Goal: Task Accomplishment & Management: Use online tool/utility

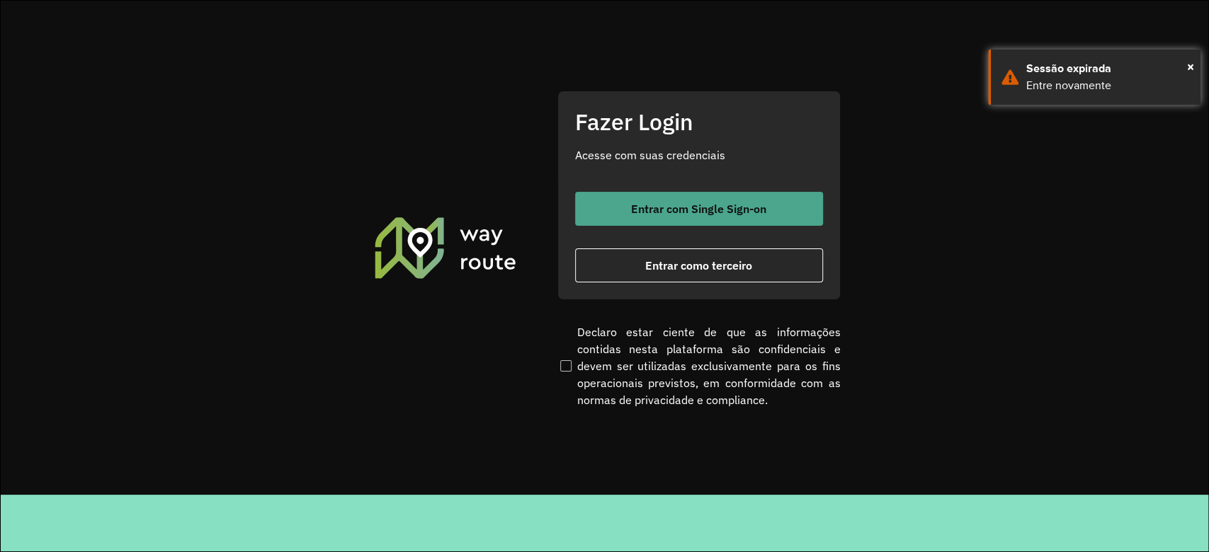
click at [667, 218] on button "Entrar com Single Sign-on" at bounding box center [699, 209] width 248 height 34
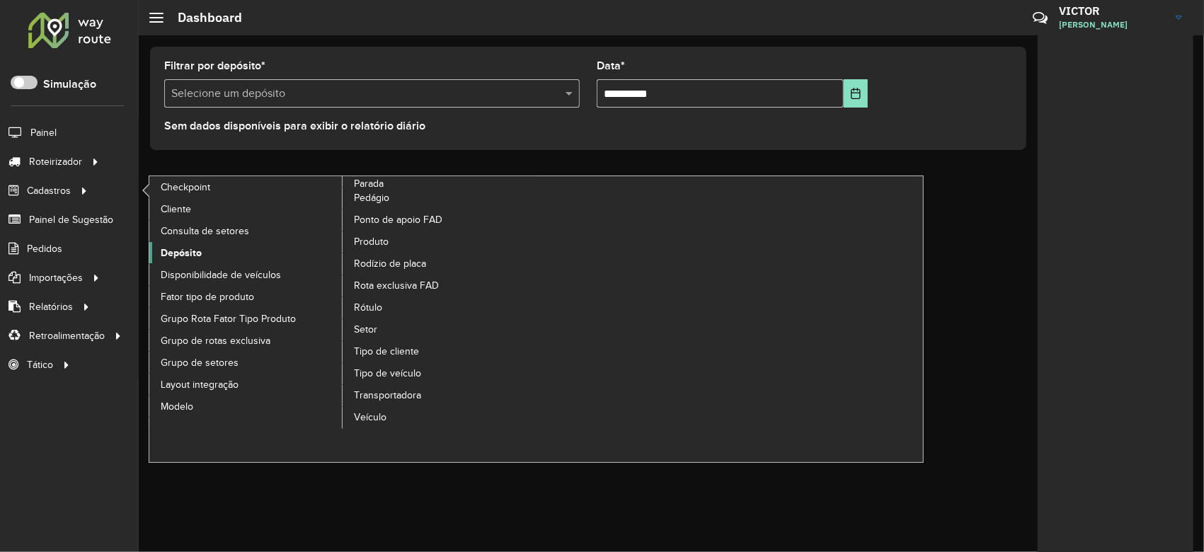
click at [190, 248] on span "Depósito" at bounding box center [181, 253] width 41 height 15
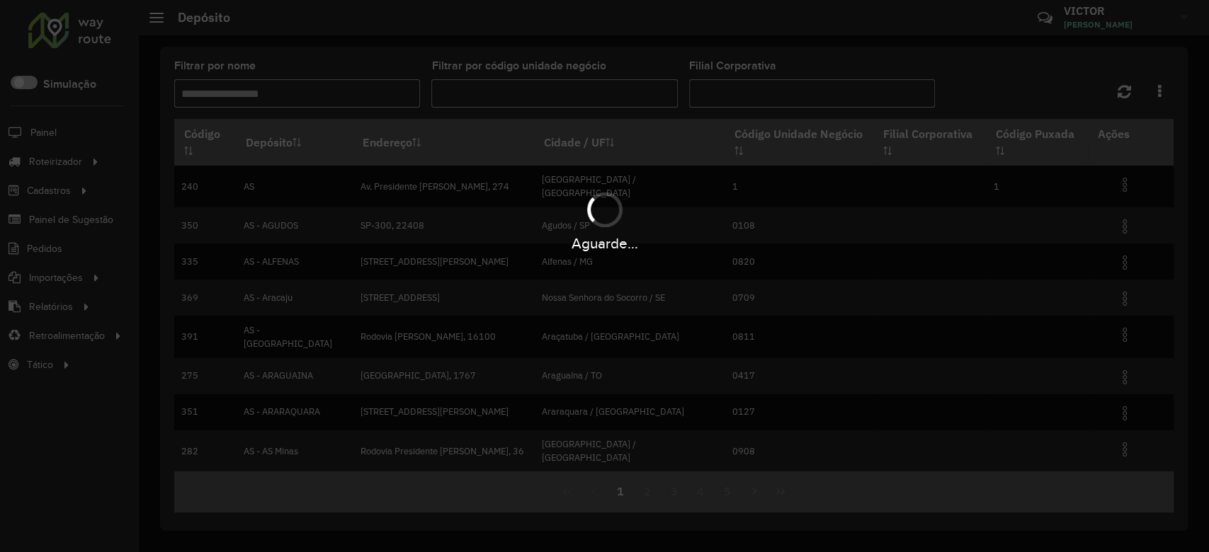
click at [244, 98] on div "Aguarde..." at bounding box center [604, 276] width 1209 height 552
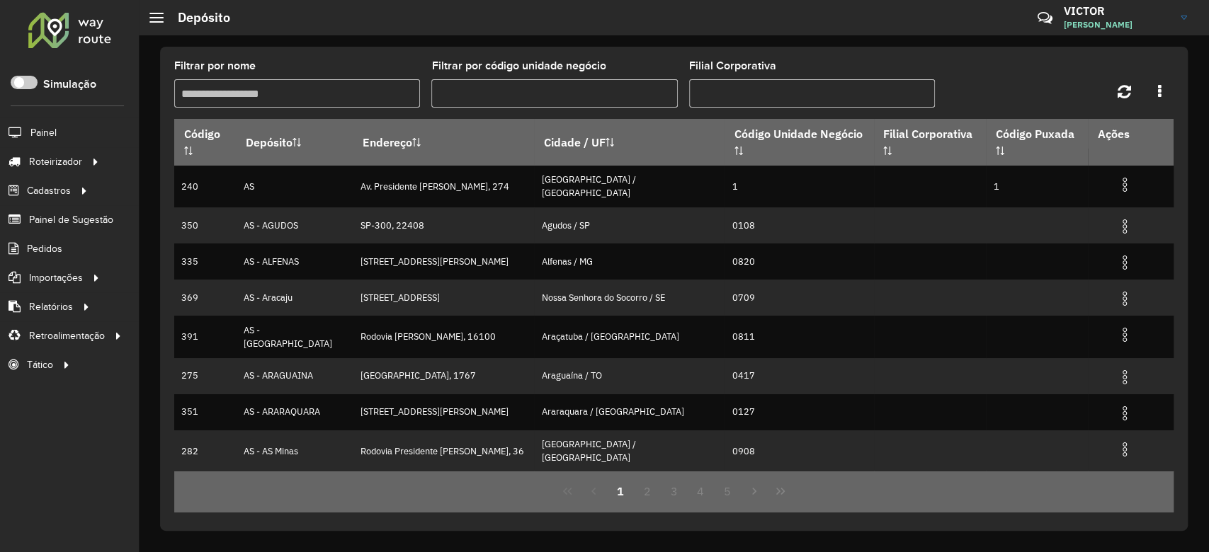
click at [244, 98] on input "Filtrar por nome" at bounding box center [297, 93] width 246 height 28
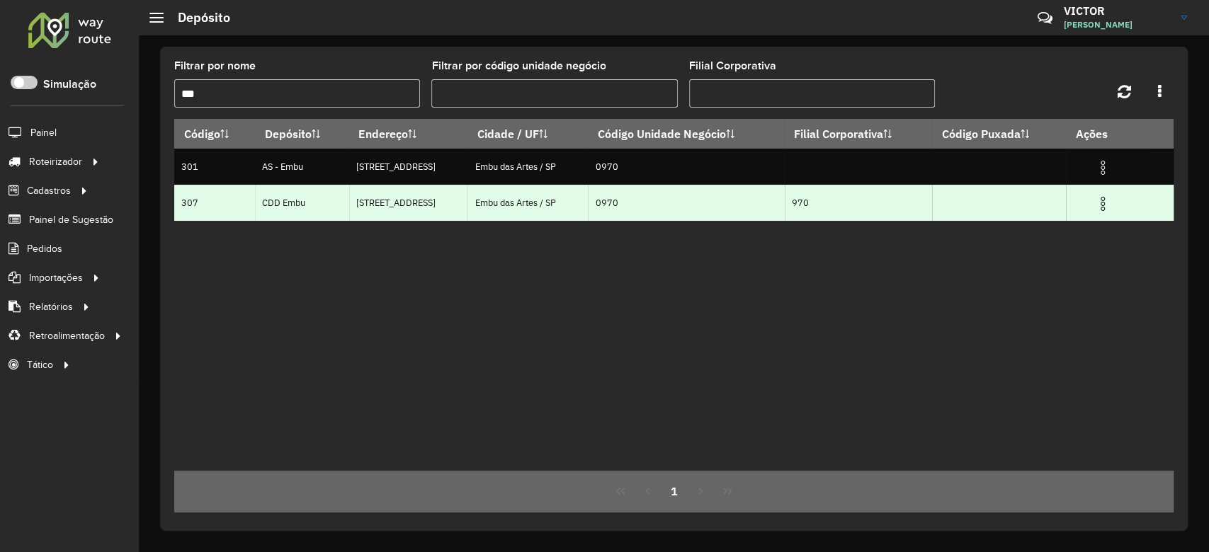
type input "***"
click at [1104, 207] on img at bounding box center [1102, 203] width 17 height 17
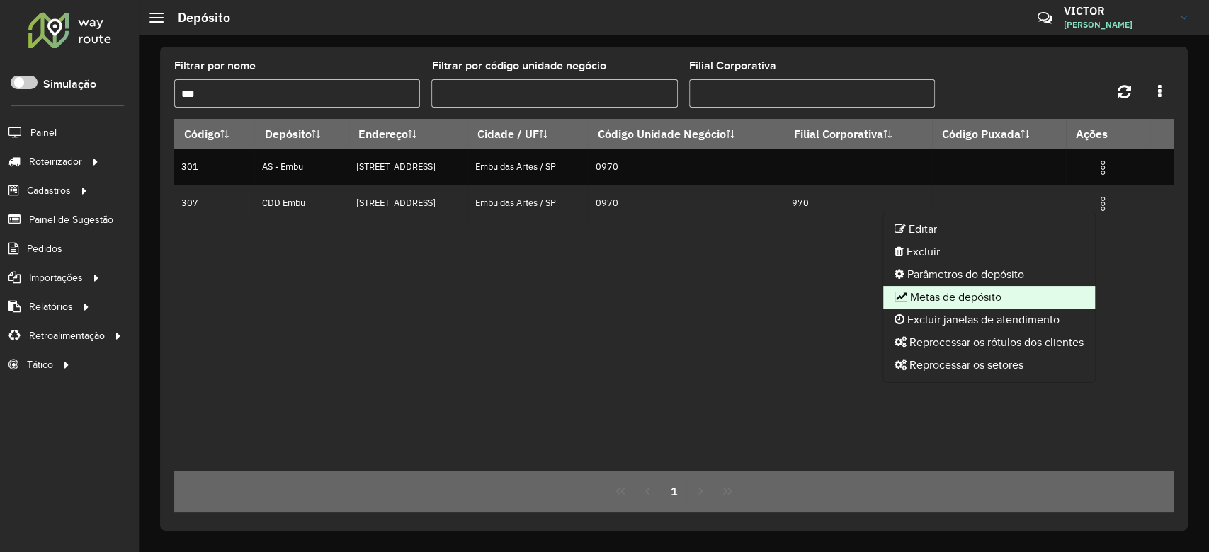
click at [976, 292] on li "Metas de depósito" at bounding box center [989, 297] width 212 height 23
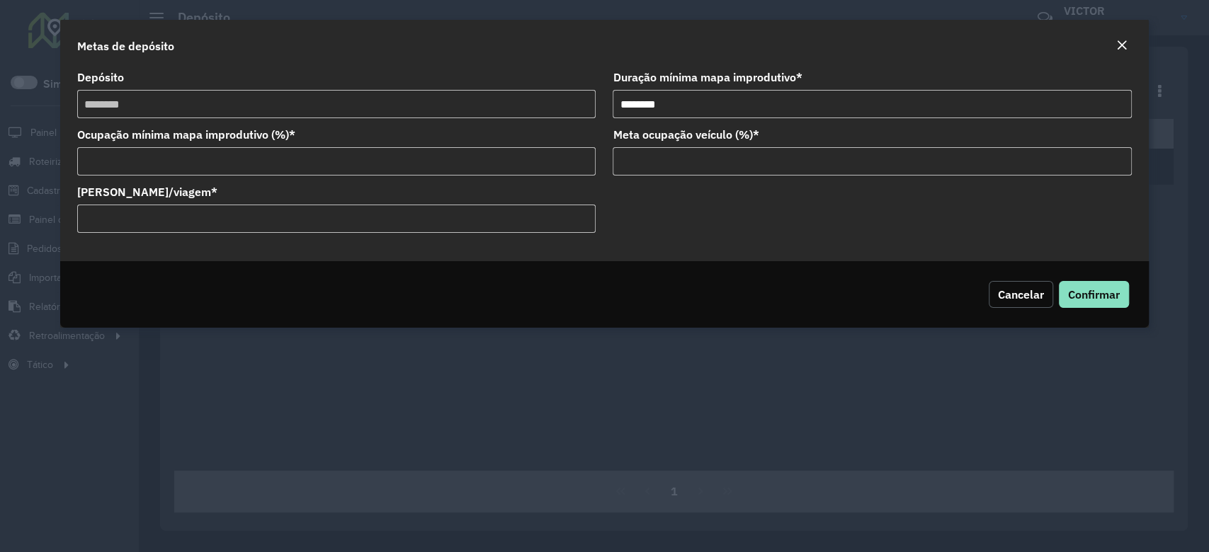
click at [999, 295] on span "Cancelar" at bounding box center [1021, 294] width 46 height 14
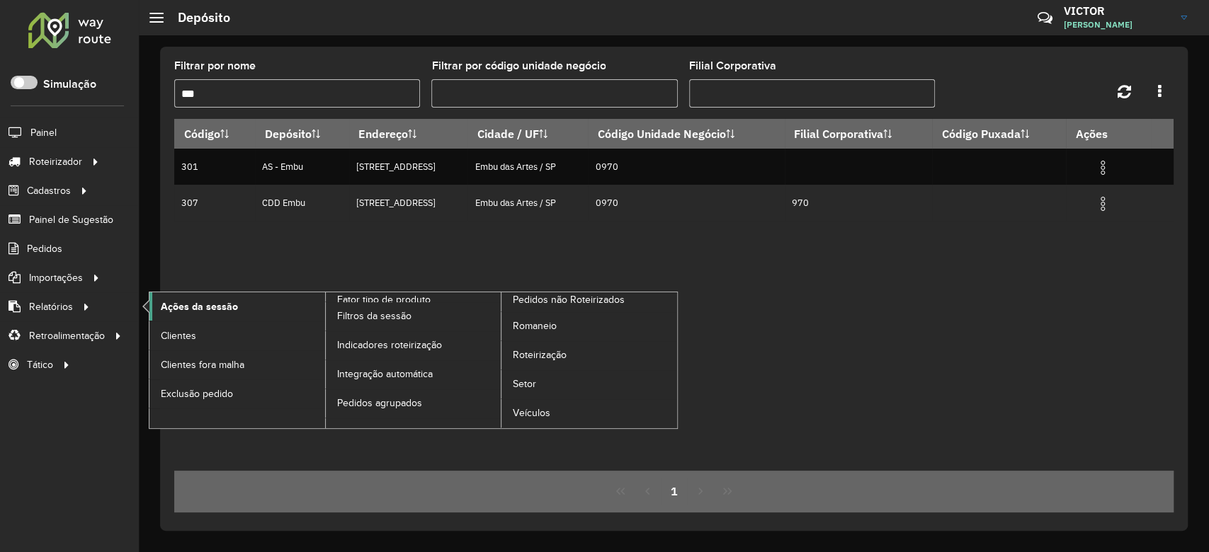
click at [185, 300] on span "Ações da sessão" at bounding box center [199, 306] width 77 height 15
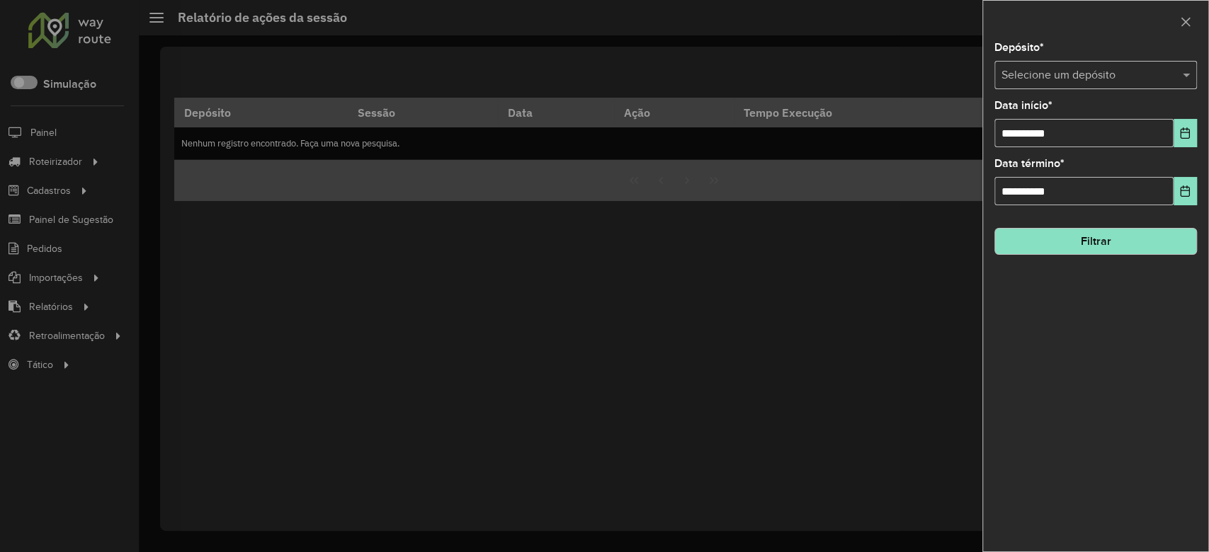
click at [1112, 79] on input "text" at bounding box center [1081, 75] width 160 height 17
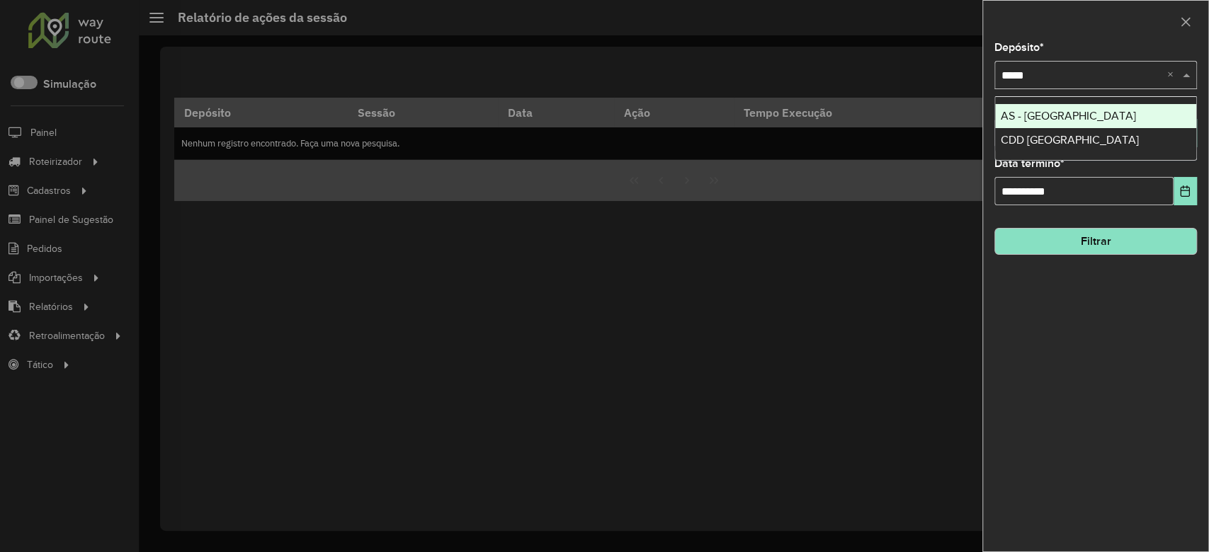
type input "******"
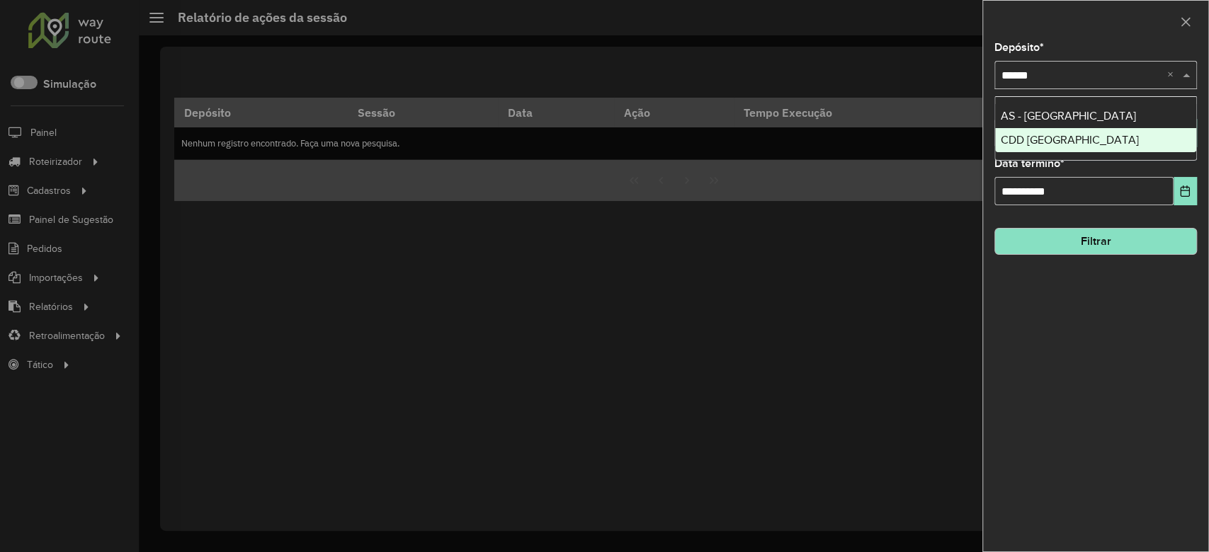
click at [1065, 134] on span "CDD Rio de Janeiro" at bounding box center [1069, 140] width 138 height 12
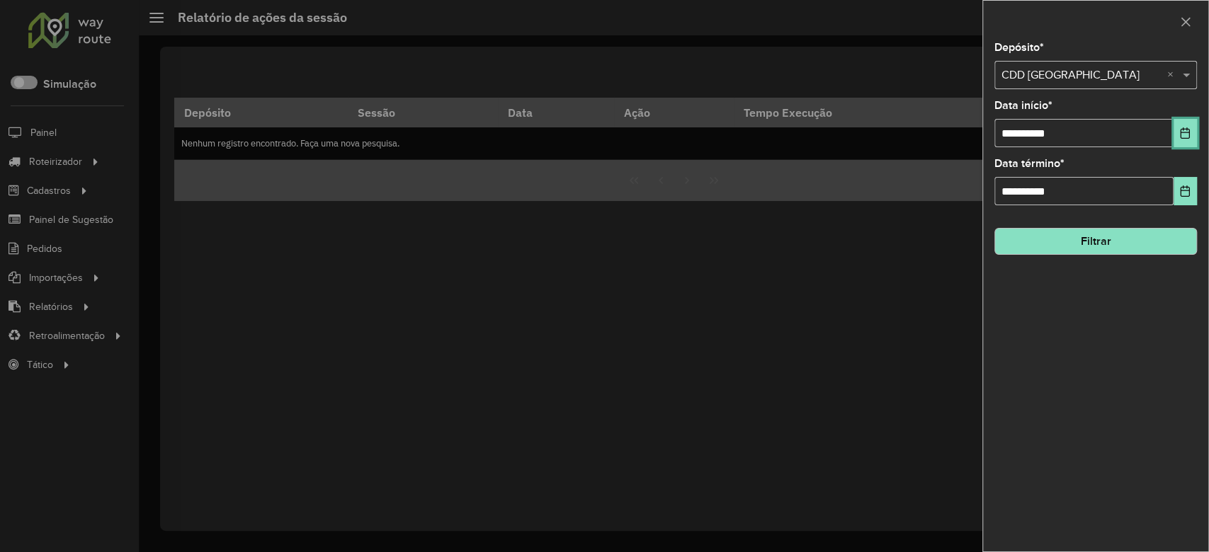
click at [1183, 130] on icon "Choose Date" at bounding box center [1184, 132] width 11 height 11
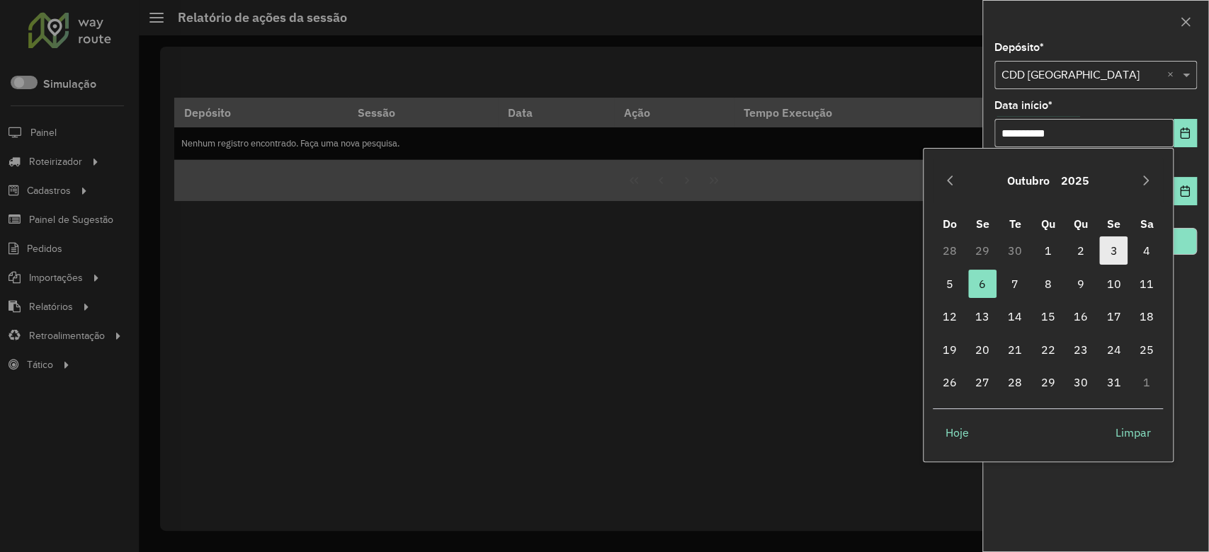
click at [1104, 249] on span "3" at bounding box center [1113, 250] width 28 height 28
type input "**********"
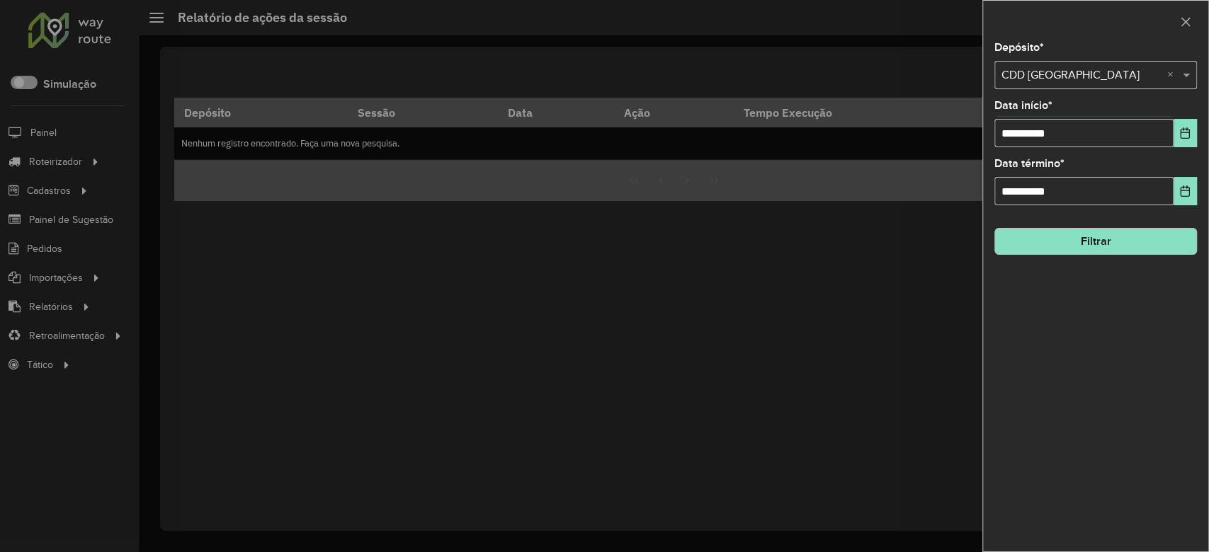
click at [1073, 253] on button "Filtrar" at bounding box center [1095, 241] width 202 height 27
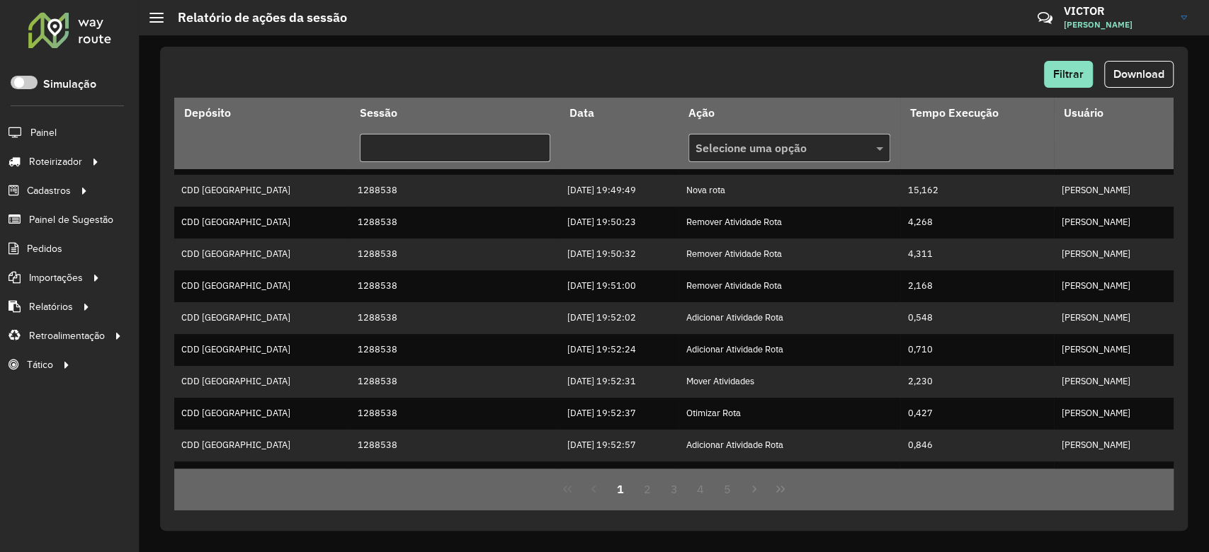
scroll to position [188, 0]
